Goal: Book appointment/travel/reservation

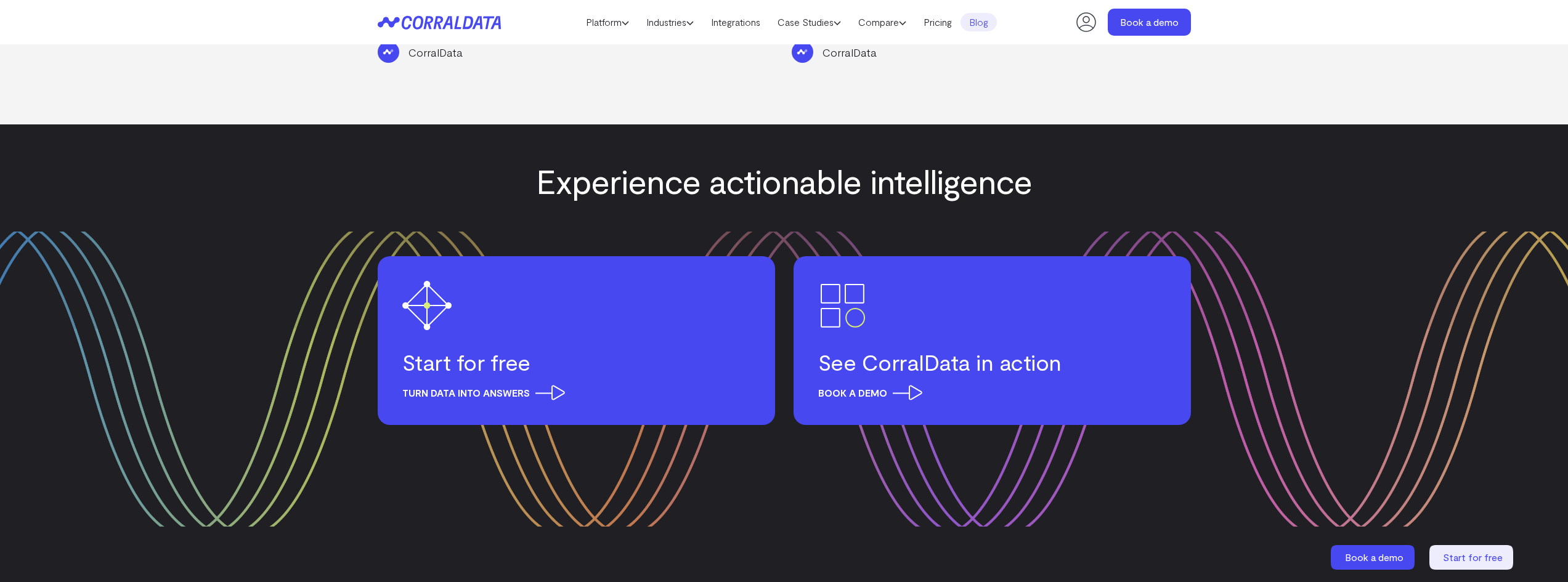
scroll to position [1930, 0]
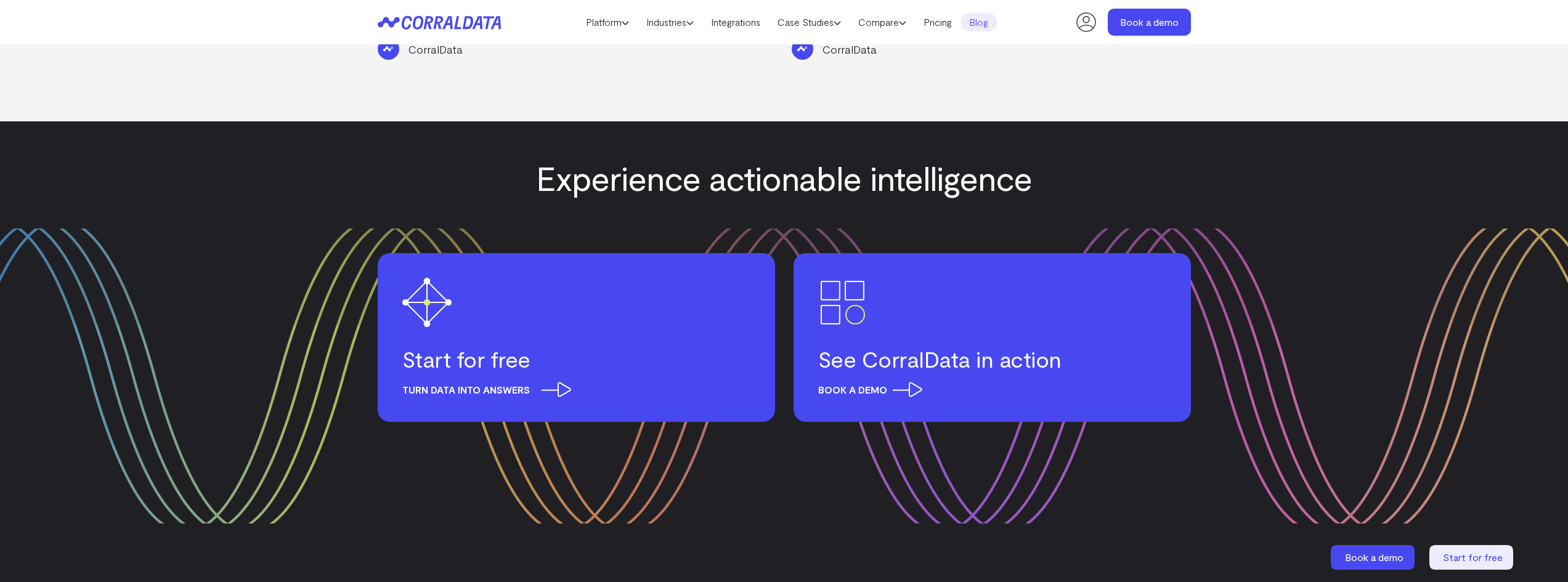
click at [500, 345] on h3 "Start for free" at bounding box center [576, 359] width 348 height 27
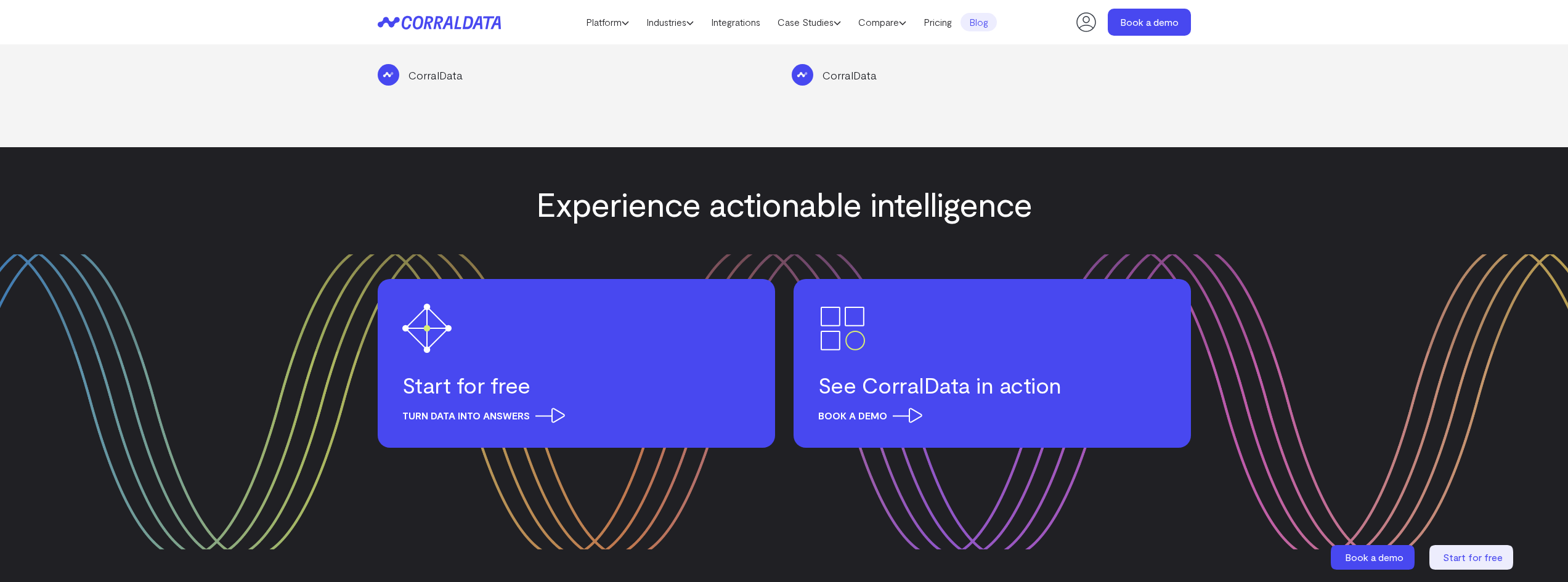
scroll to position [1930, 0]
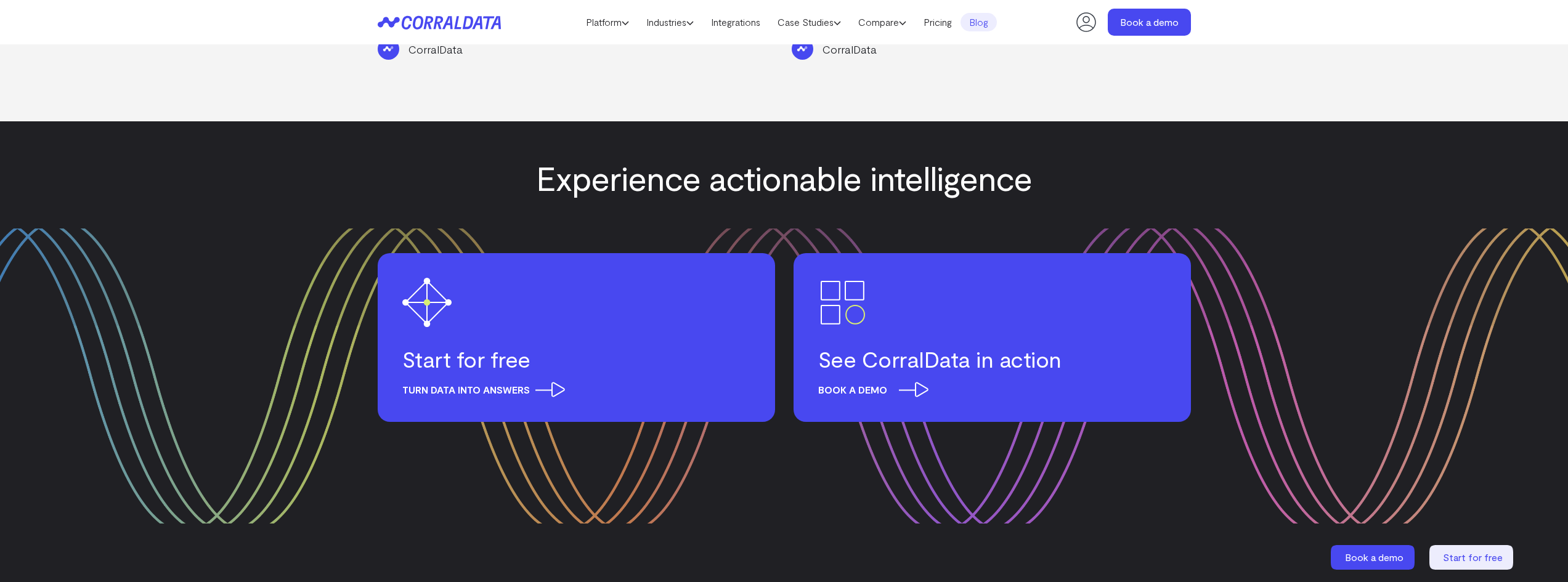
click at [863, 382] on span "Book a demo" at bounding box center [870, 389] width 104 height 15
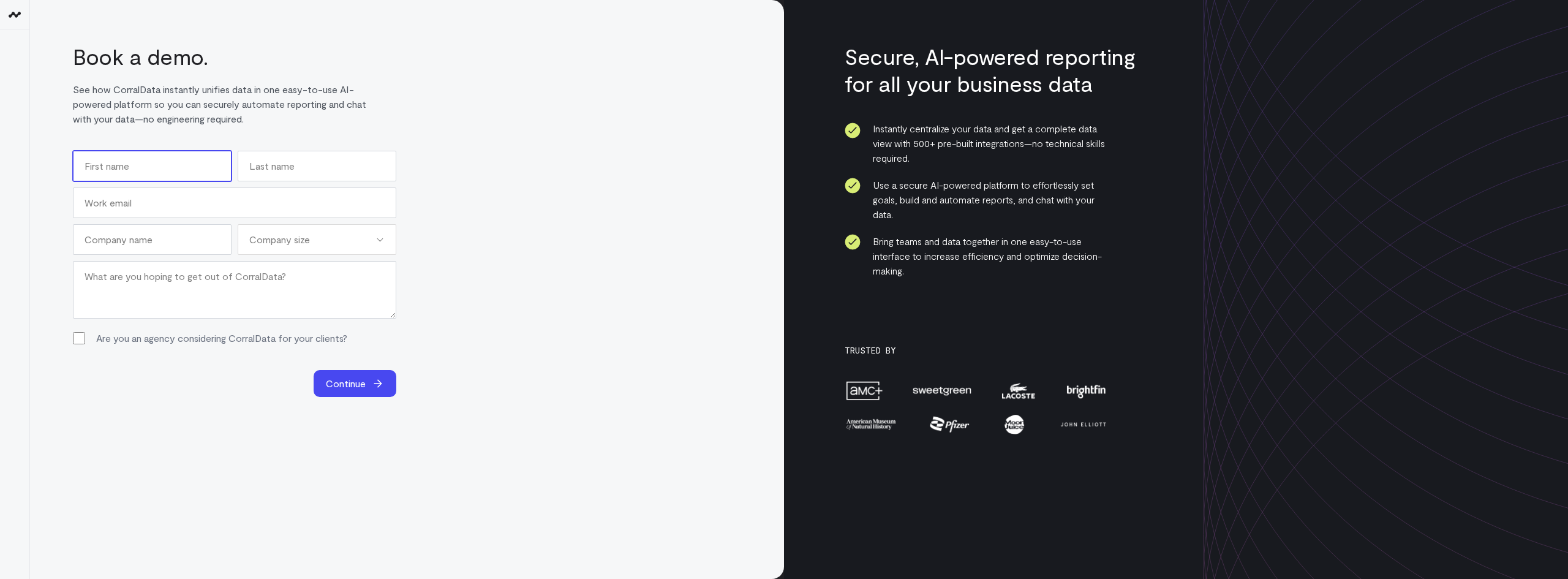
click at [186, 153] on input "First" at bounding box center [152, 165] width 158 height 31
type input "chase"
type input "[PERSON_NAME]"
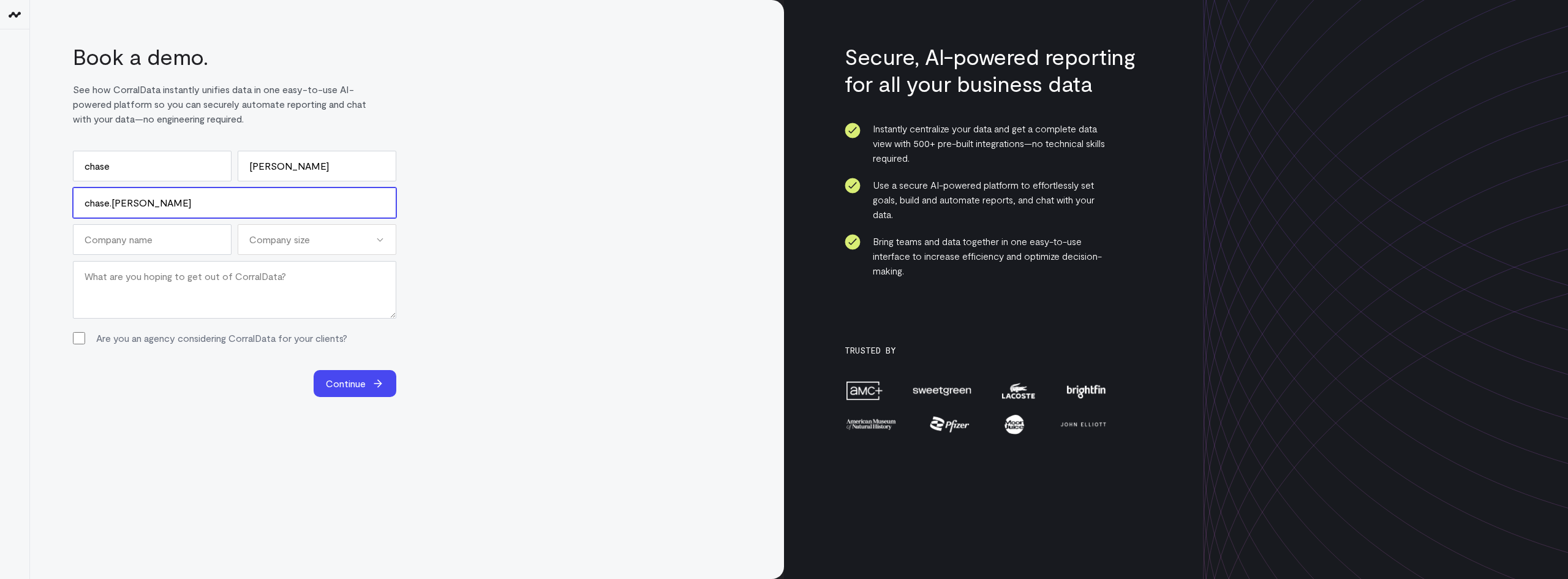
type input "chase.[PERSON_NAME]@"
